Goal: Task Accomplishment & Management: Use online tool/utility

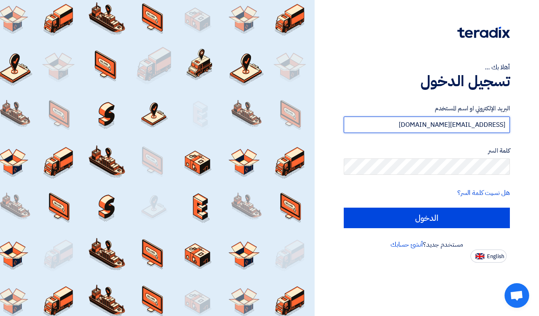
type input "[EMAIL_ADDRESS][DOMAIN_NAME]"
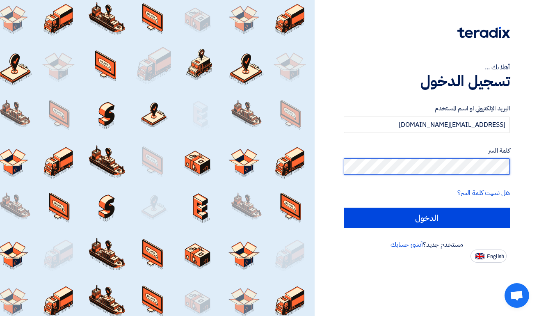
click at [427, 218] on input "الدخول" at bounding box center [427, 218] width 167 height 21
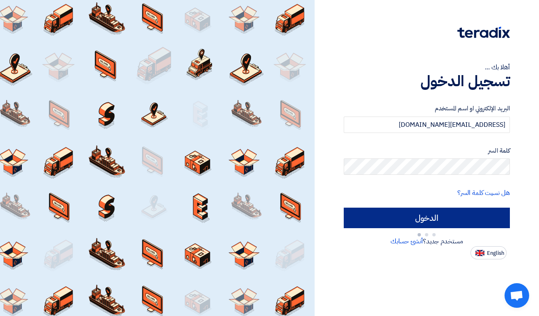
click at [407, 217] on input "الدخول" at bounding box center [427, 218] width 167 height 21
type input "Sign in"
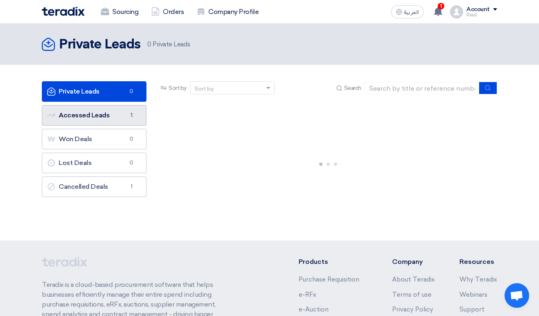
click at [96, 114] on link "Accessed Leads Accessed Leads 1" at bounding box center [94, 115] width 105 height 21
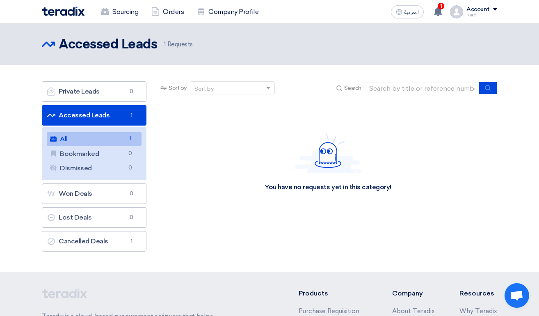
click at [96, 114] on link "Accessed Leads Accessed Leads 1" at bounding box center [94, 115] width 105 height 21
click at [86, 139] on link "All All 1" at bounding box center [94, 139] width 95 height 14
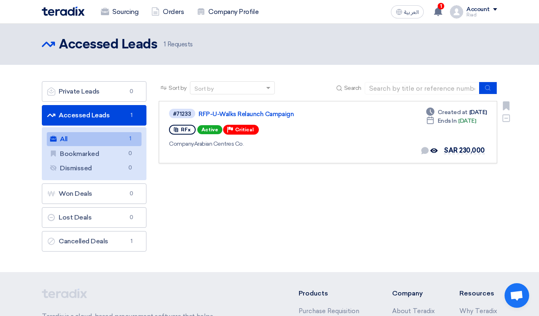
click at [227, 107] on link "#71233 RFP-U-Walks Relaunch Campaign RFx Active Priority Critical Company Arabi…" at bounding box center [328, 132] width 339 height 62
click at [226, 112] on link "RFP-U-Walks Relaunch Campaign" at bounding box center [301, 113] width 205 height 7
